Goal: Complete application form

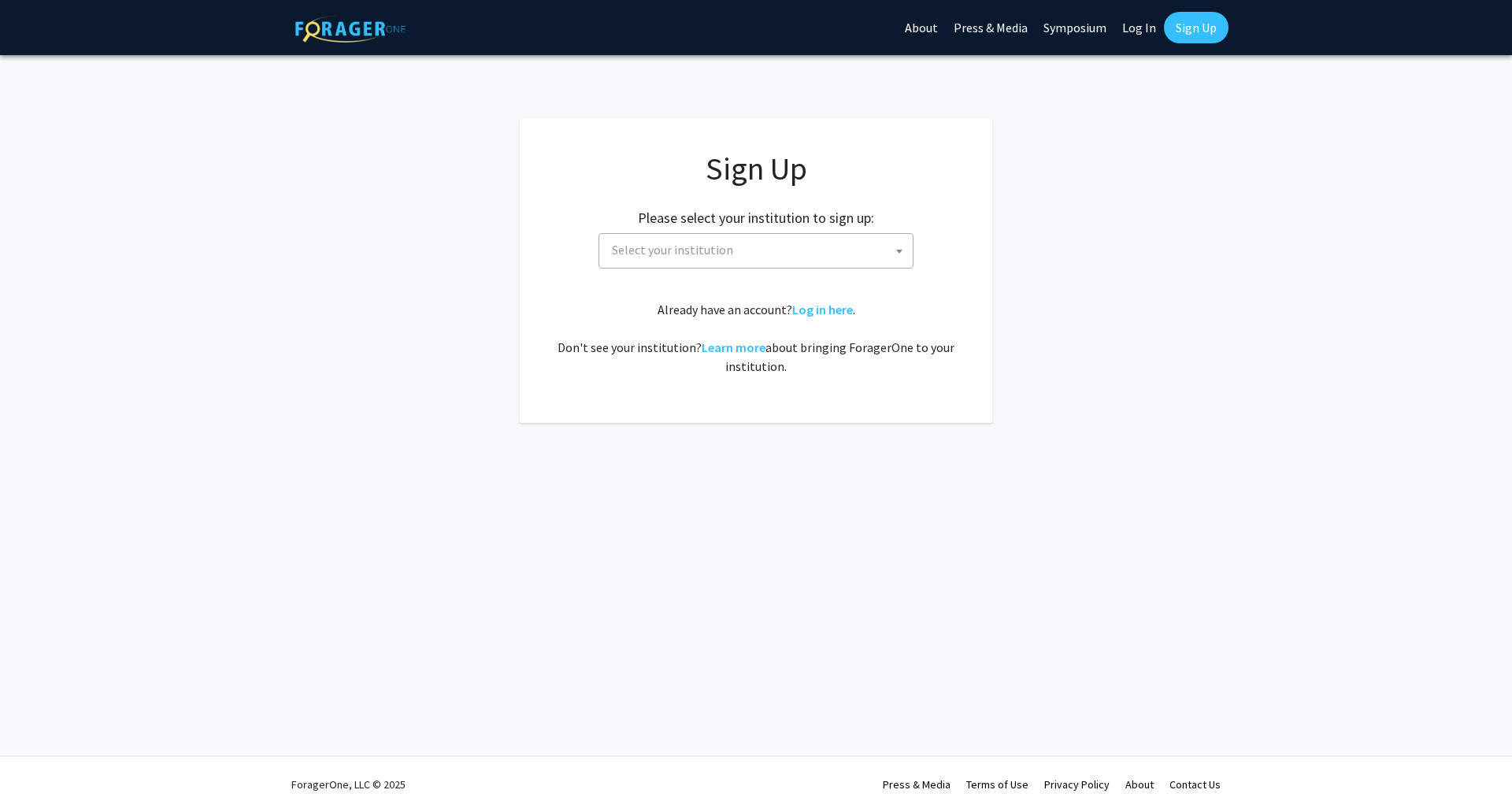
click at [764, 246] on span "Select your institution" at bounding box center [758, 250] width 307 height 33
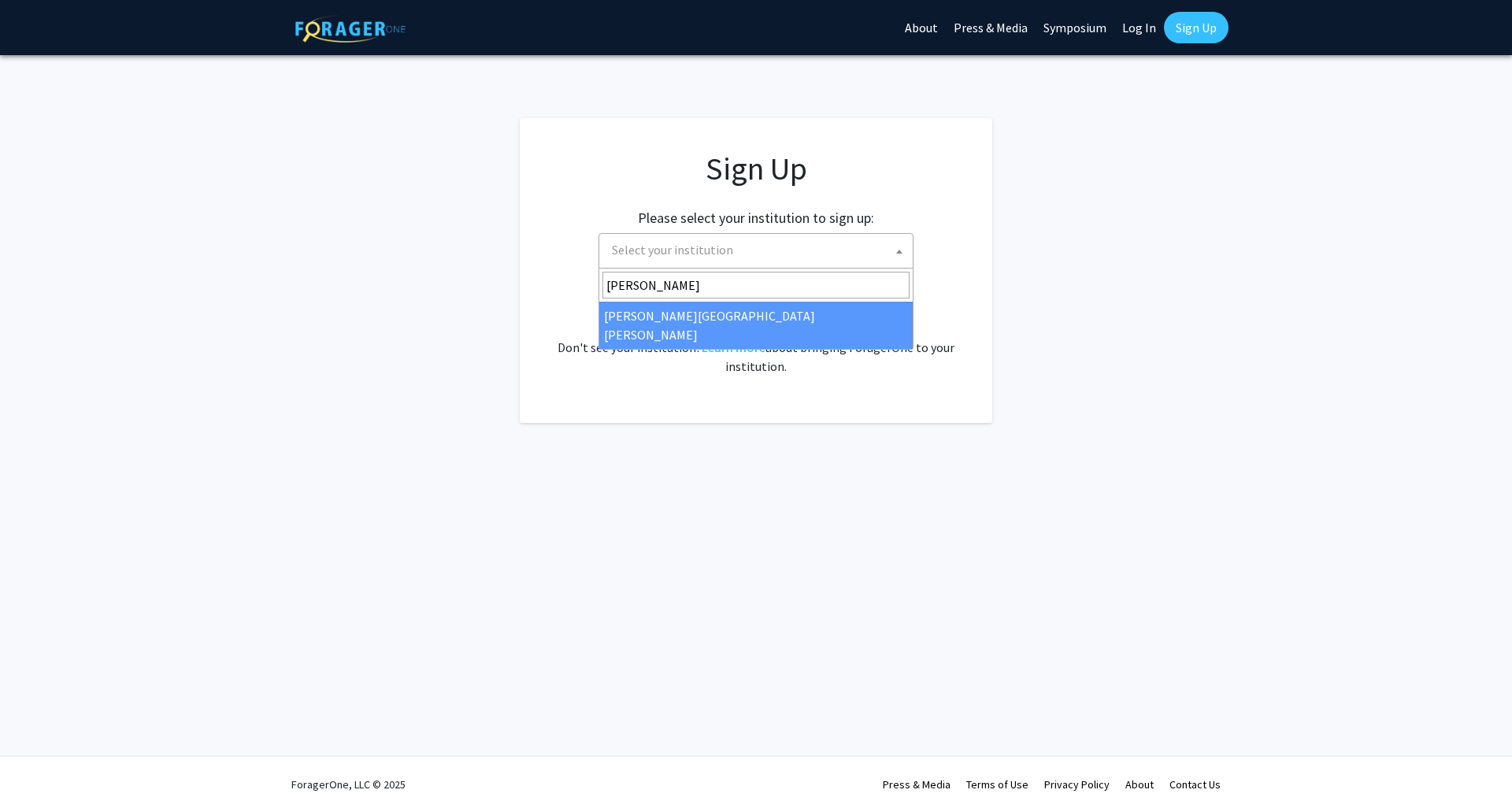
type input "[PERSON_NAME]"
select select "1"
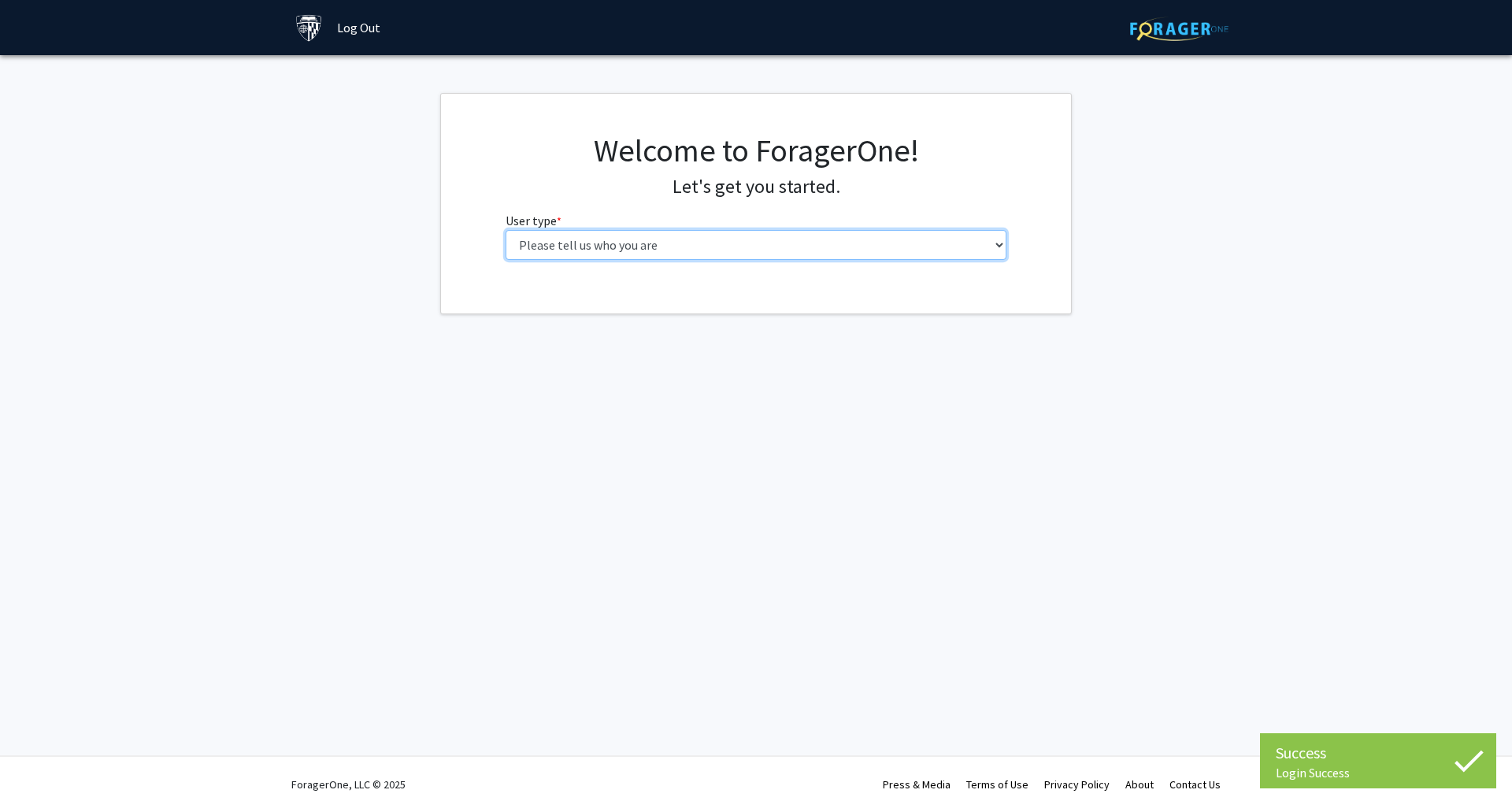
click at [660, 235] on select "Please tell us who you are Undergraduate Student Master's Student Doctoral Cand…" at bounding box center [756, 245] width 501 height 30
select select "2: masters"
click at [506, 230] on select "Please tell us who you are Undergraduate Student Master's Student Doctoral Cand…" at bounding box center [756, 245] width 501 height 30
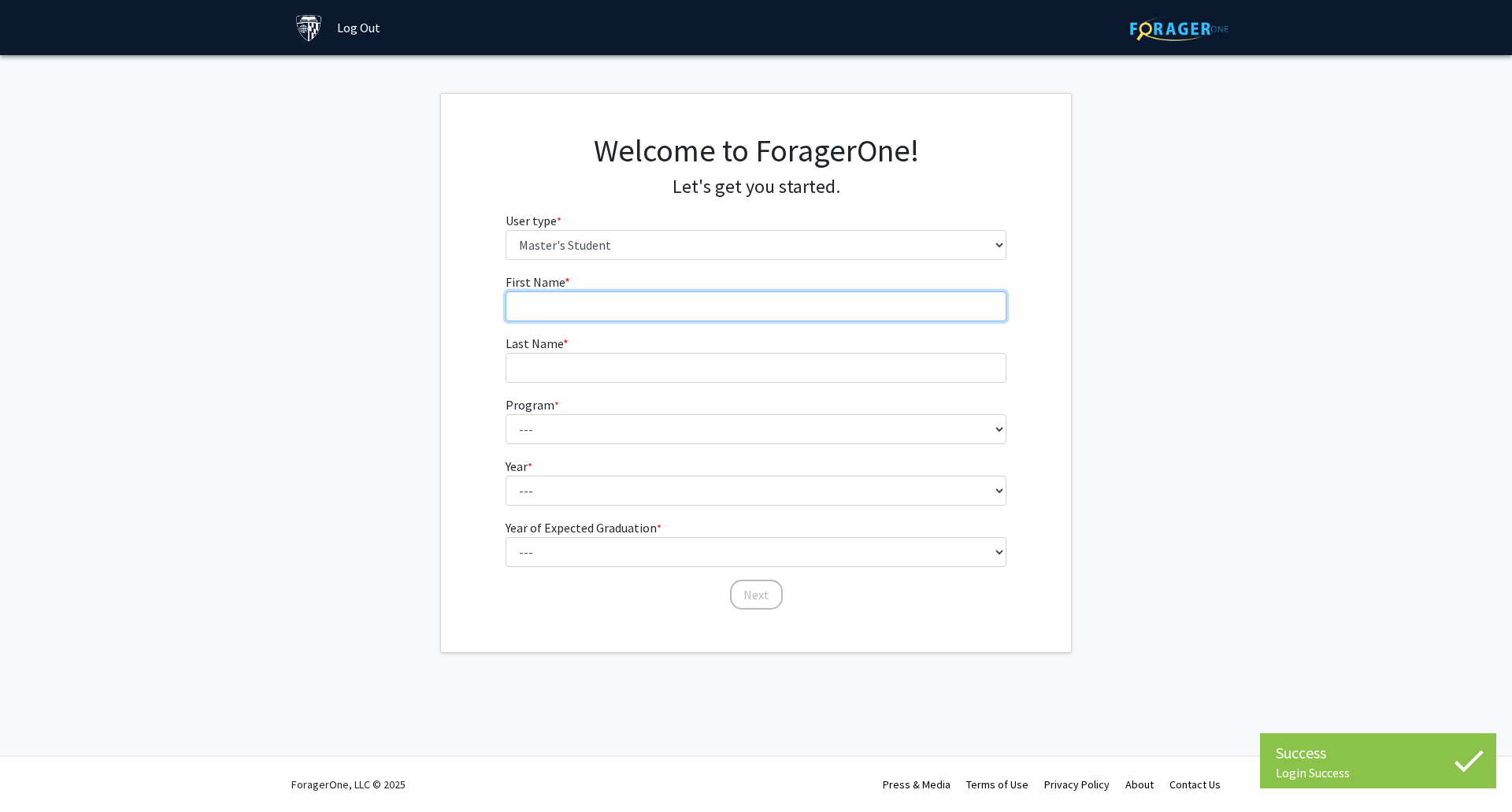
click at [618, 314] on input "First Name * required" at bounding box center [756, 307] width 501 height 30
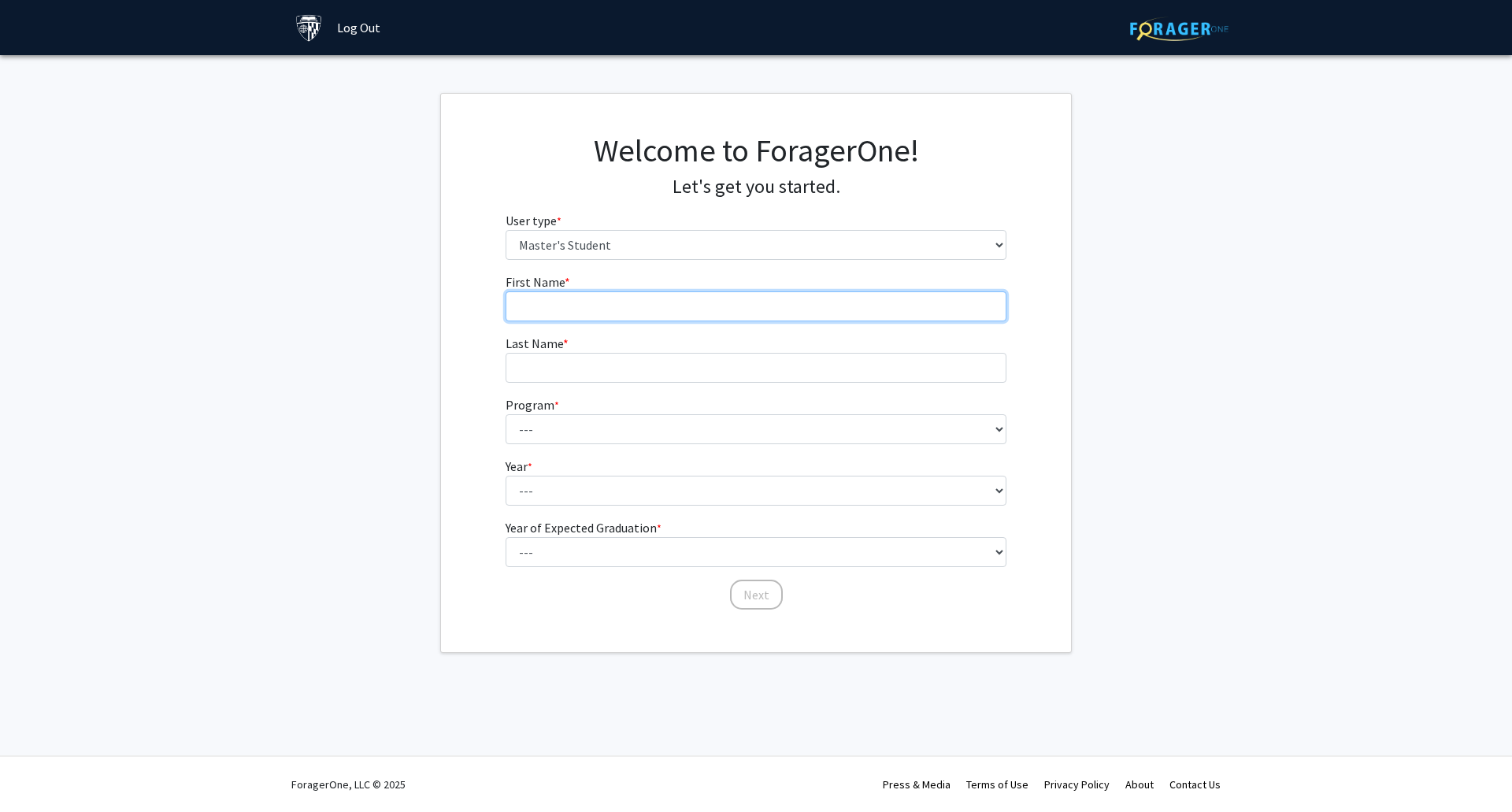
type input "[PERSON_NAME]"
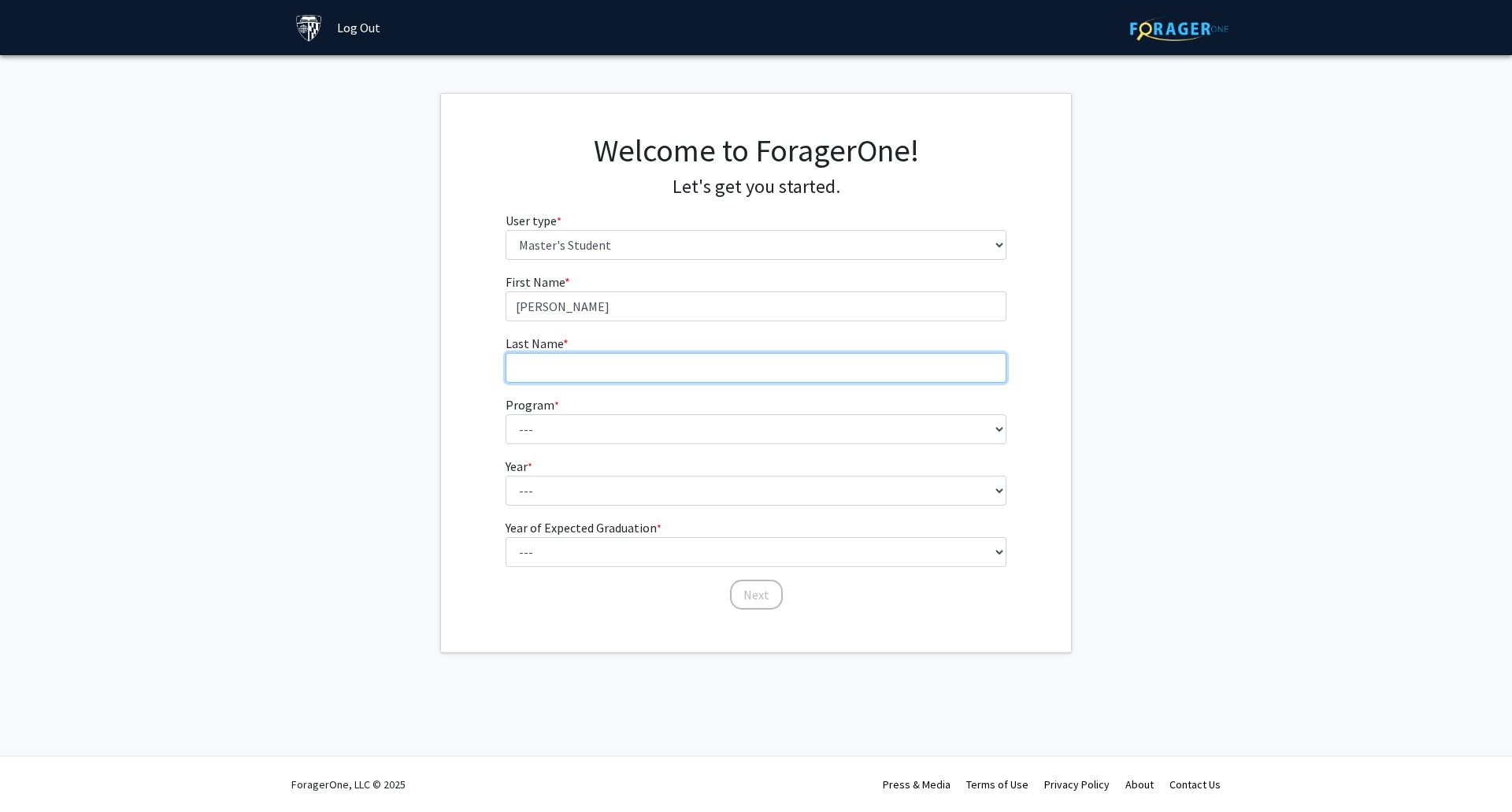
type input "[PERSON_NAME]"
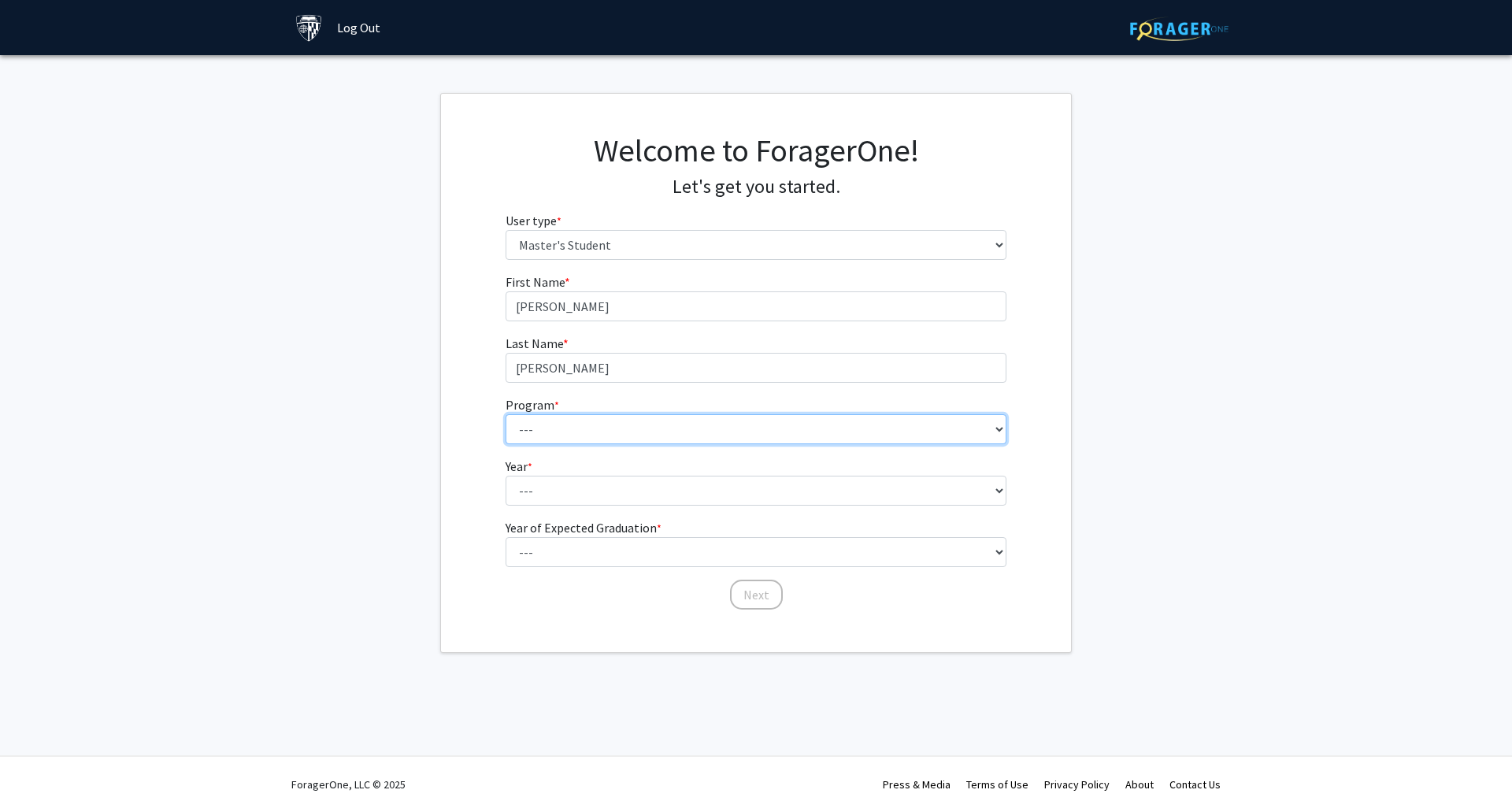
click at [581, 439] on select "--- Anatomy Education Applied and Computational Mathematics Applied Biomedical …" at bounding box center [756, 429] width 501 height 30
select select "100: 85"
click at [506, 414] on select "--- Anatomy Education Applied and Computational Mathematics Applied Biomedical …" at bounding box center [756, 429] width 501 height 30
click at [578, 474] on fg-select "Year * required --- First Year Second Year" at bounding box center [756, 481] width 501 height 49
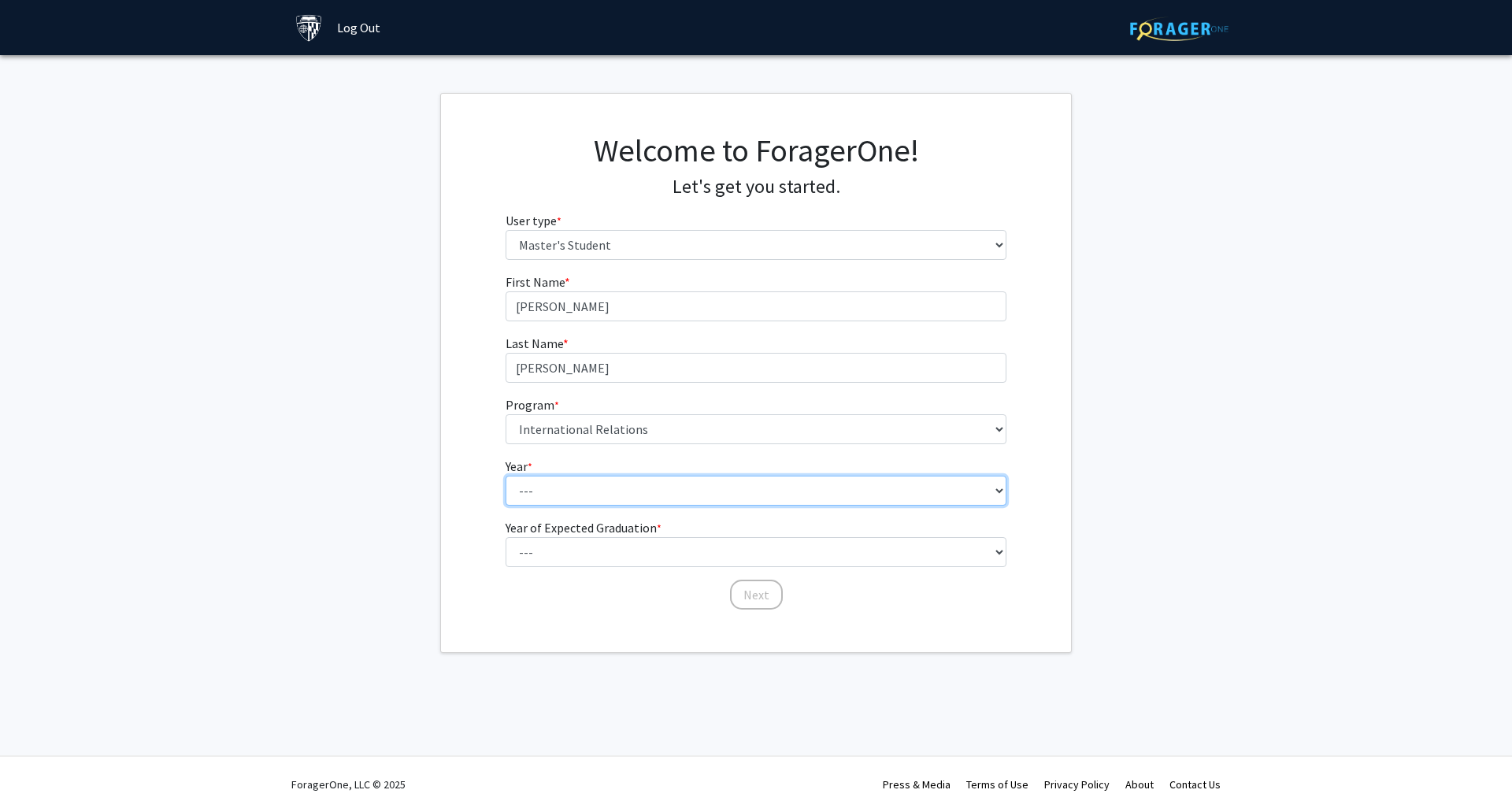
click at [570, 485] on select "--- First Year Second Year" at bounding box center [756, 491] width 501 height 30
select select "1: first_year"
click at [506, 476] on select "--- First Year Second Year" at bounding box center [756, 491] width 501 height 30
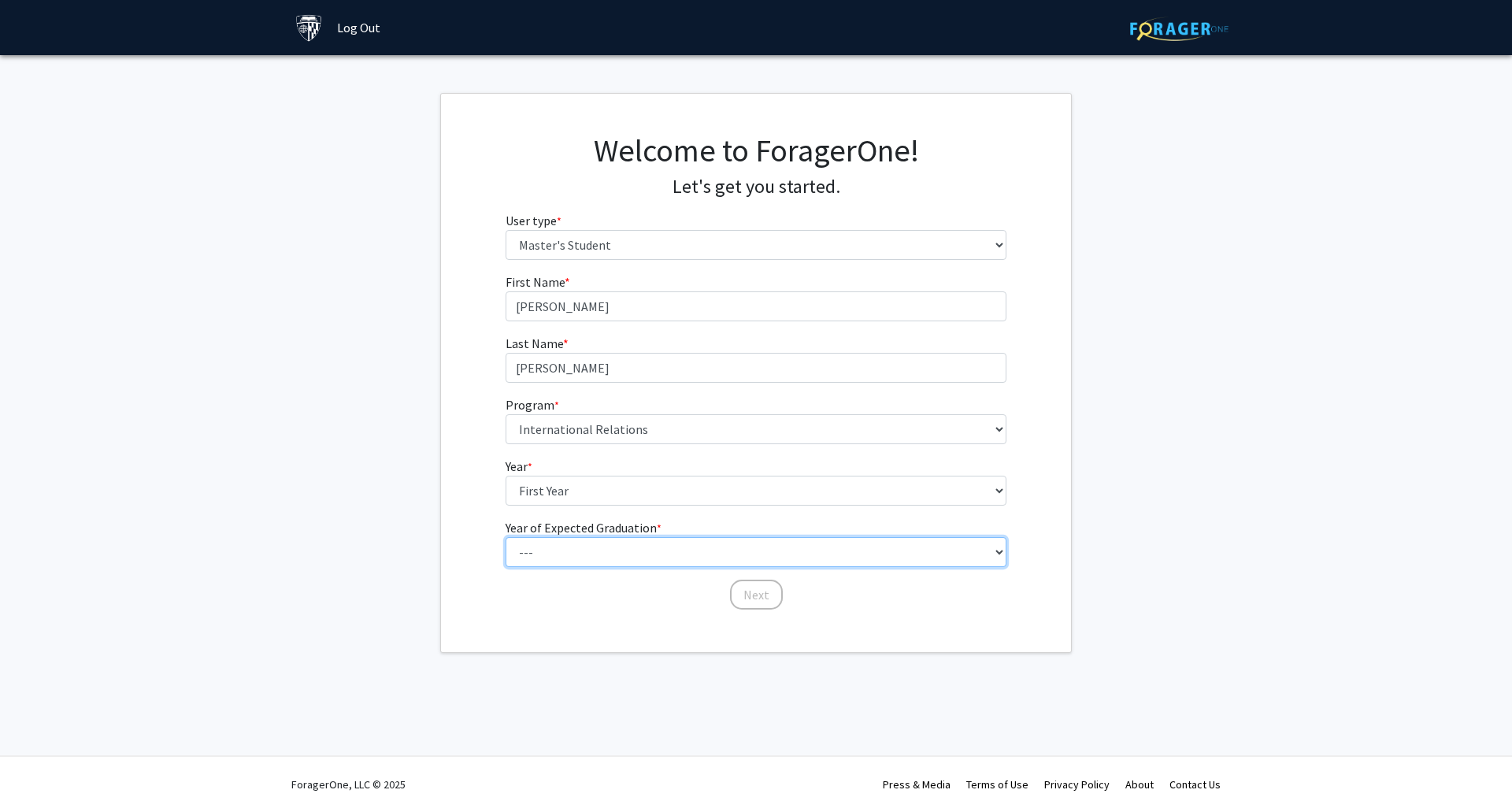
click at [554, 556] on select "--- 2025 2026 2027 2028 2029 2030 2031 2032 2033 2034" at bounding box center [756, 552] width 501 height 30
select select "3: 2027"
click at [506, 537] on select "--- 2025 2026 2027 2028 2029 2030 2031 2032 2033 2034" at bounding box center [756, 552] width 501 height 30
click at [746, 592] on button "Next" at bounding box center [756, 595] width 53 height 30
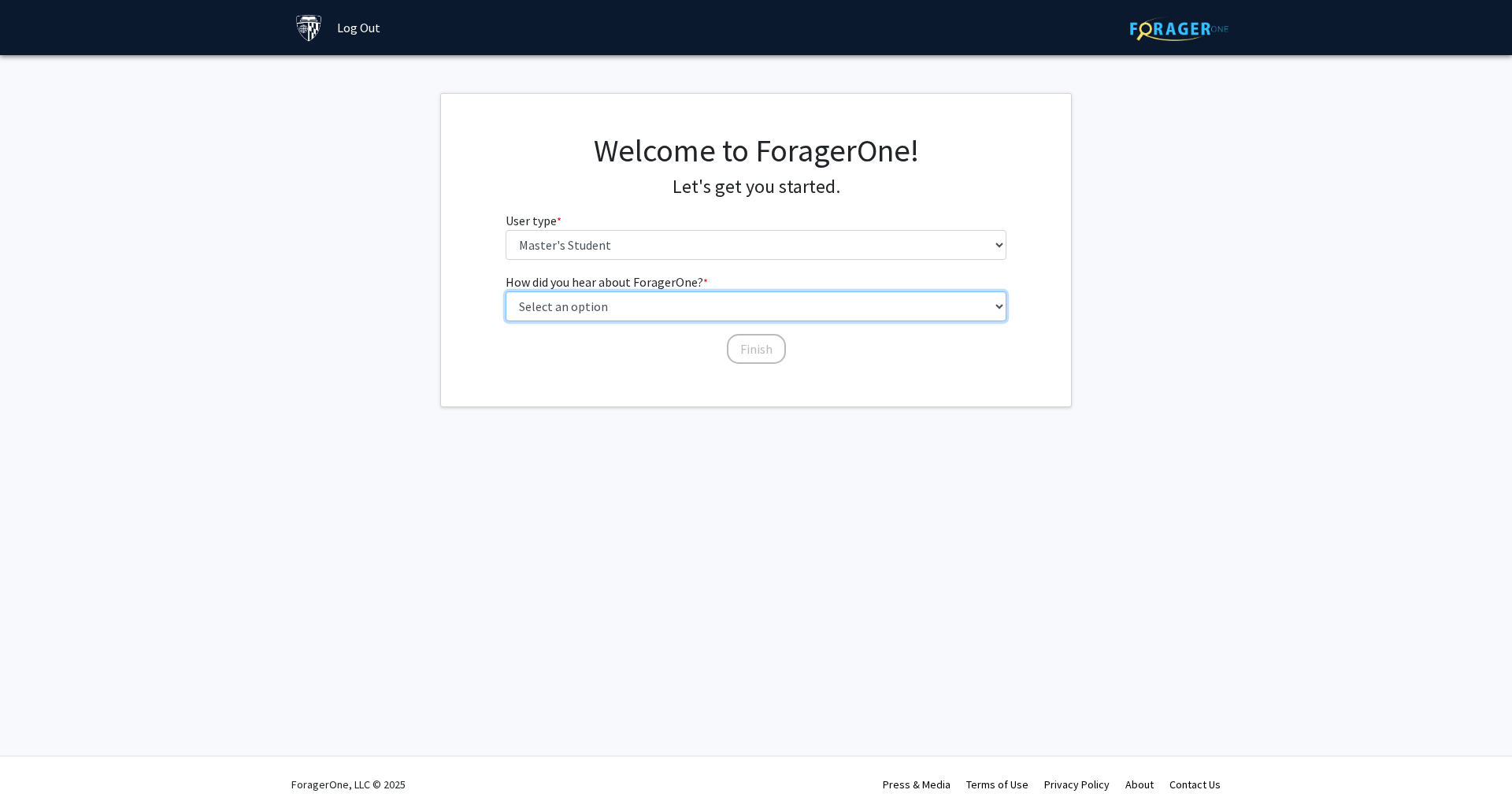
click at [619, 308] on select "Select an option Peer/student recommendation Faculty/staff recommendation Unive…" at bounding box center [756, 307] width 501 height 30
select select "3: university_website"
click at [506, 292] on select "Select an option Peer/student recommendation Faculty/staff recommendation Unive…" at bounding box center [756, 307] width 501 height 30
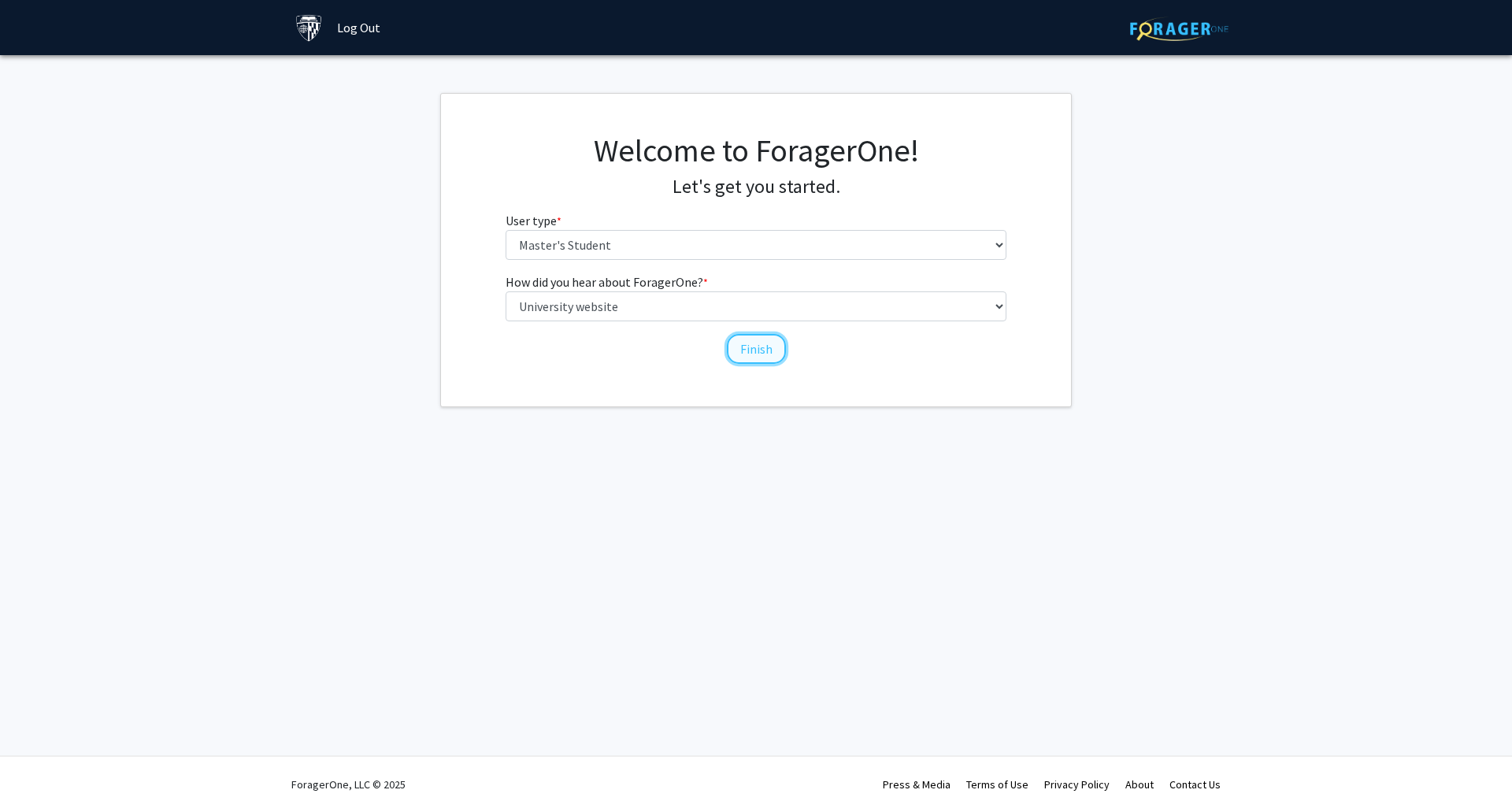
click at [758, 352] on button "Finish" at bounding box center [756, 349] width 59 height 30
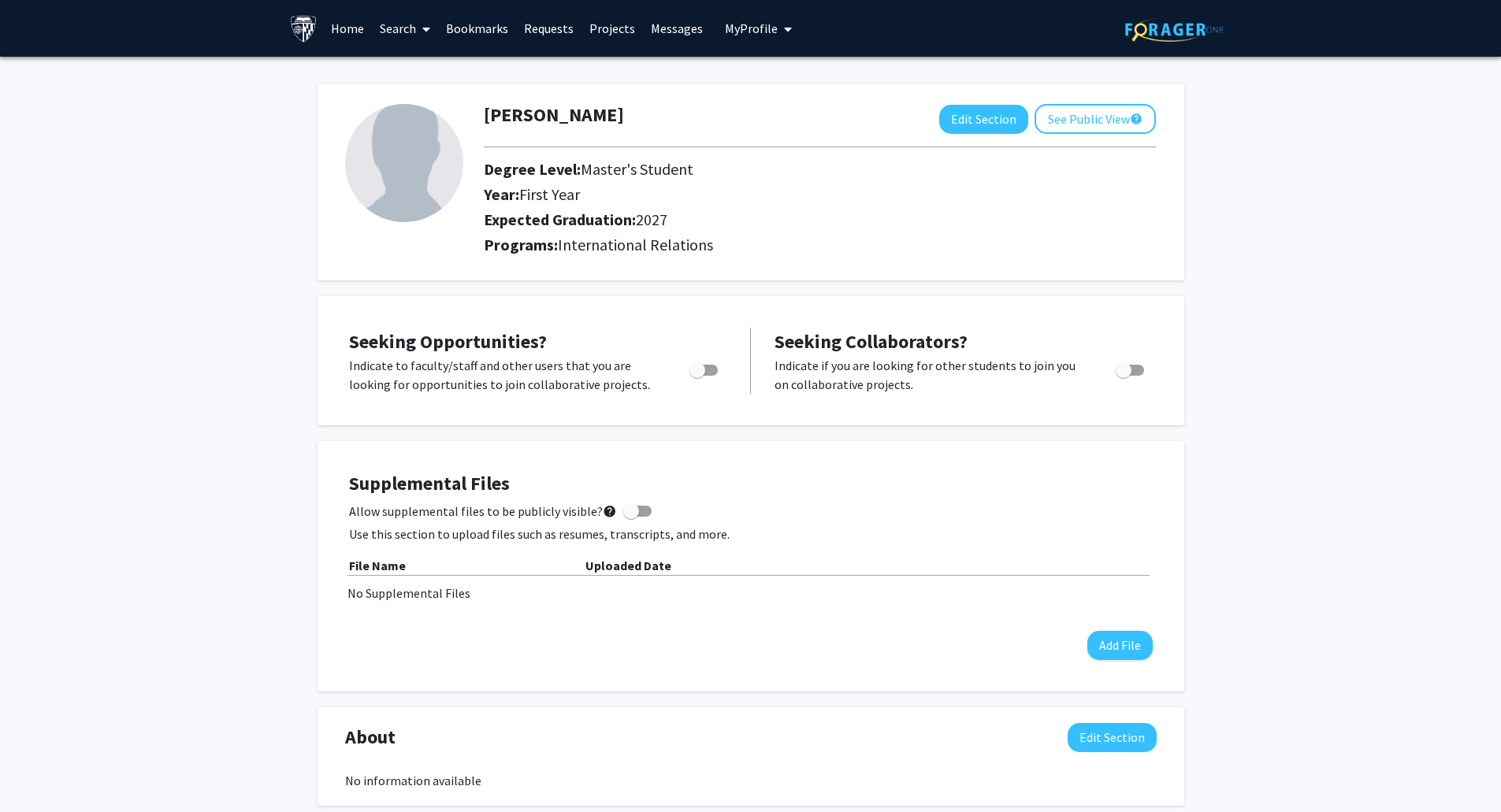
click at [410, 28] on link "Search" at bounding box center [405, 28] width 66 height 55
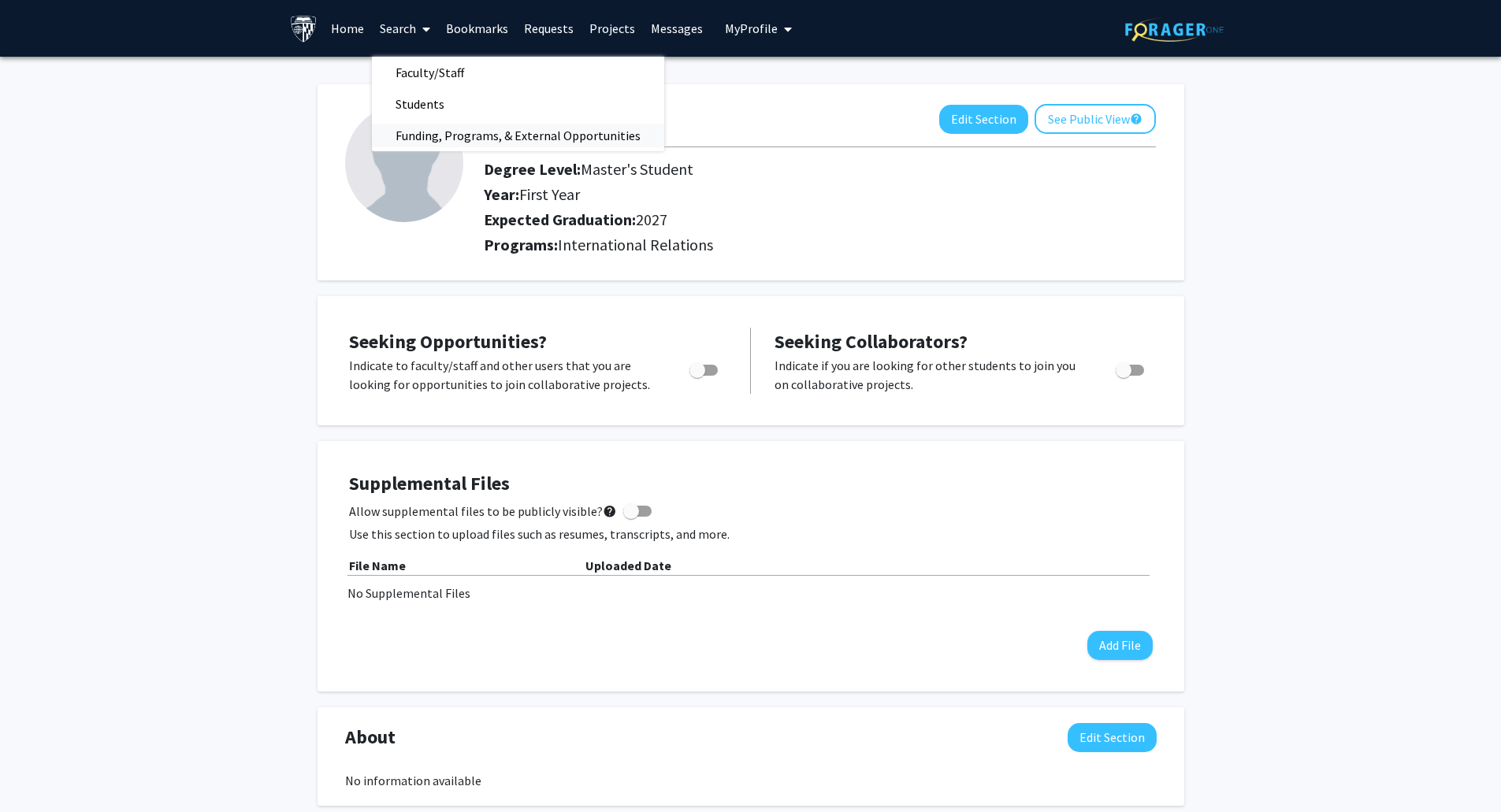
click at [426, 140] on span "Funding, Programs, & External Opportunities" at bounding box center [518, 135] width 292 height 32
